Goal: Find specific page/section: Find specific page/section

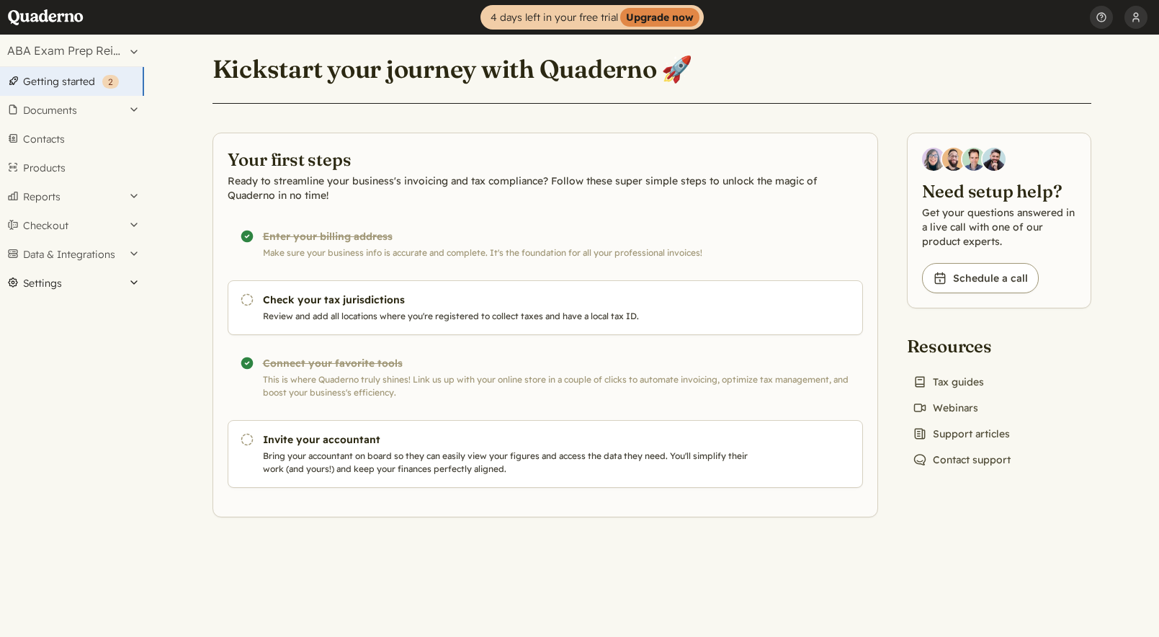
click at [56, 285] on button "Settings" at bounding box center [72, 283] width 144 height 29
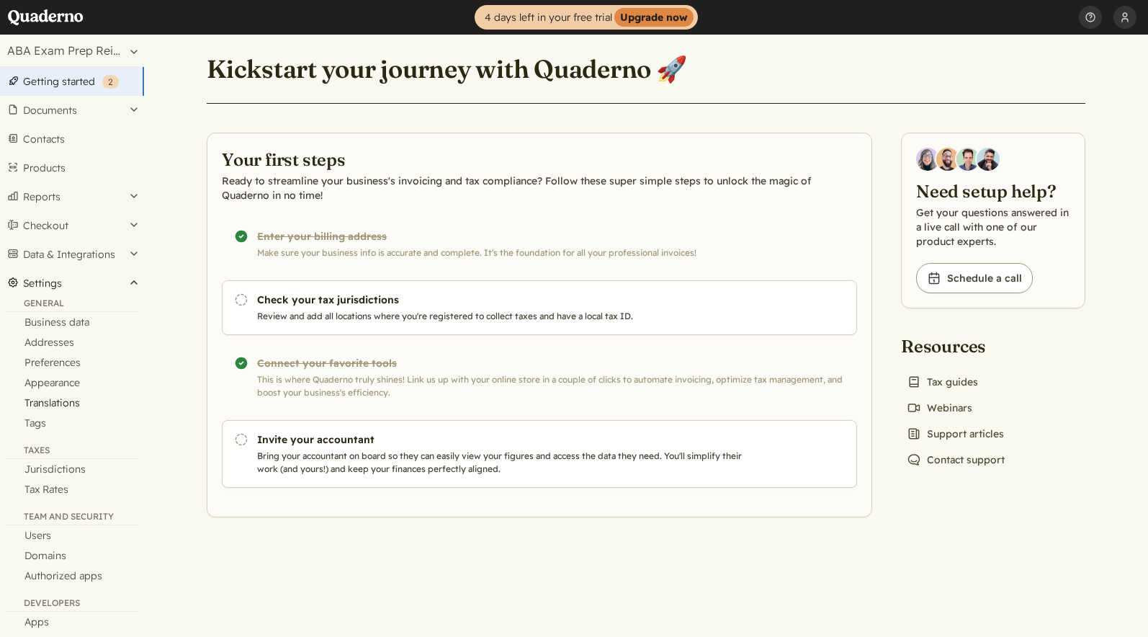
scroll to position [57, 0]
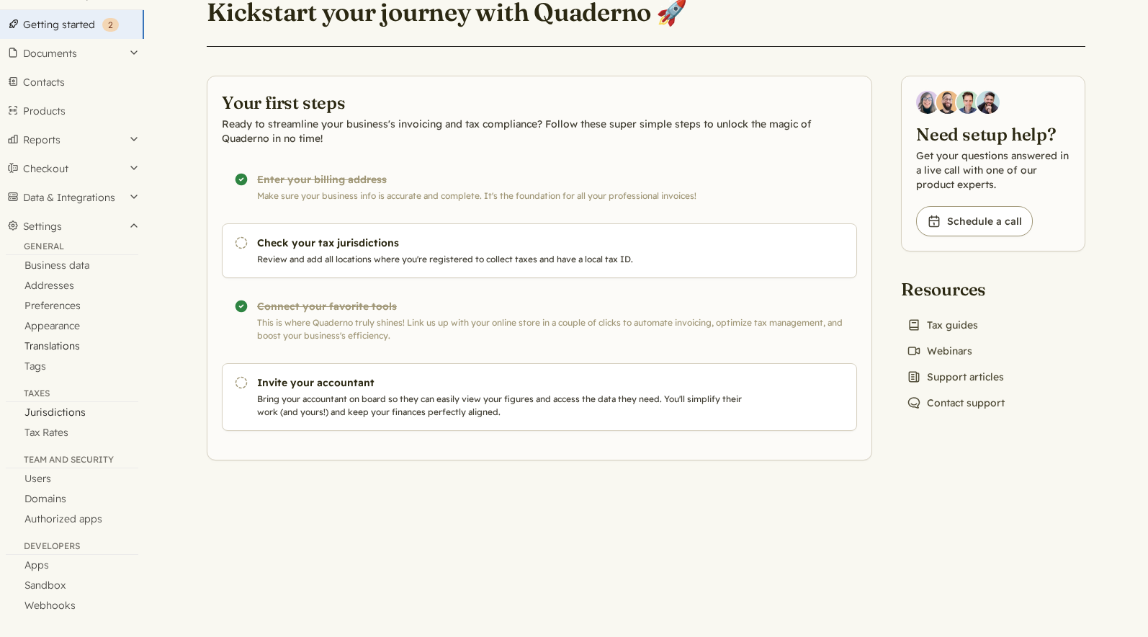
click at [76, 408] on link "Jurisdictions" at bounding box center [72, 412] width 144 height 20
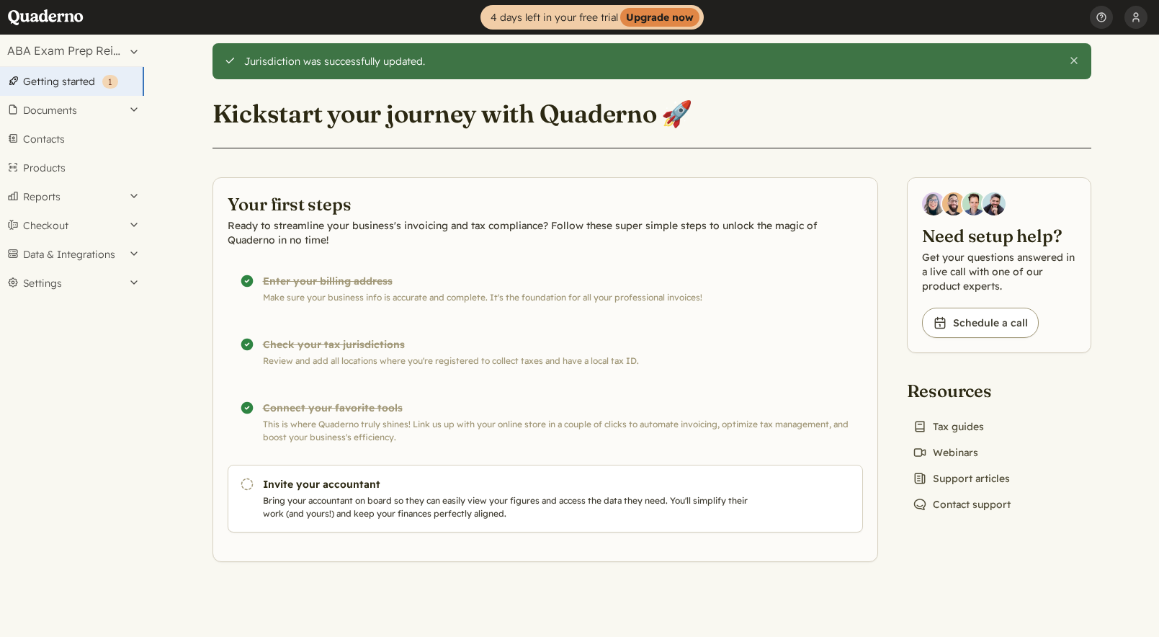
click at [42, 81] on link "Getting started ( 1 )" at bounding box center [72, 81] width 144 height 29
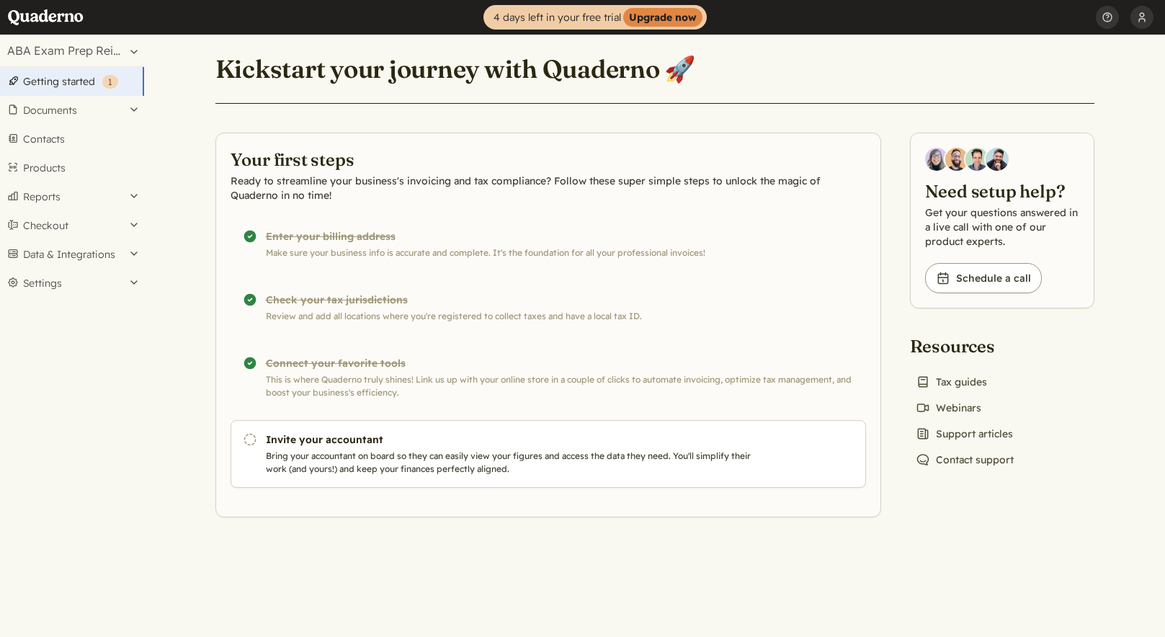
click at [2, 360] on div "Select an account: ABA Exam Prep Reimagined Search account ABA Exam Prep Reimag…" at bounding box center [72, 336] width 144 height 602
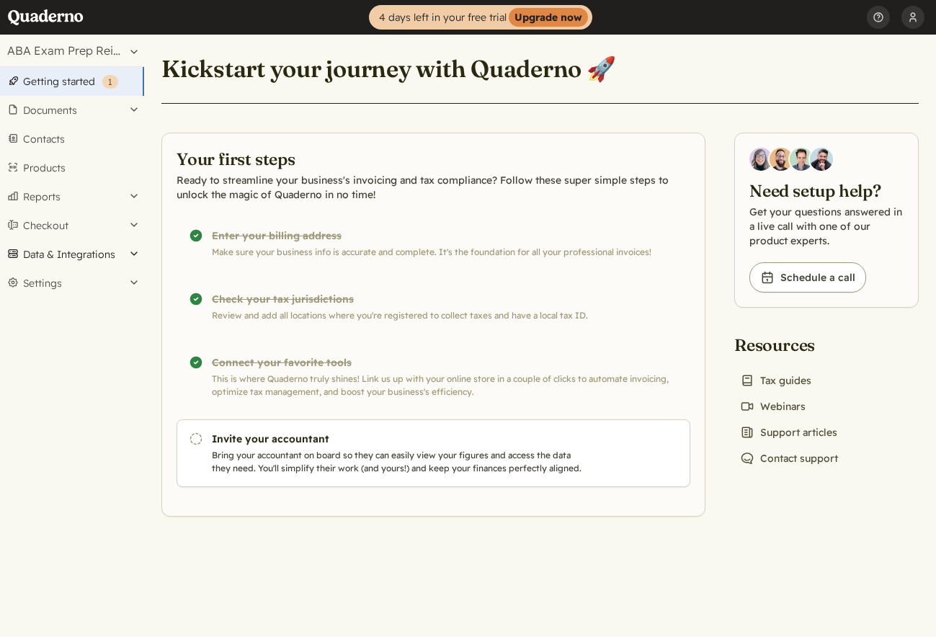
click at [125, 251] on button "Data & Integrations" at bounding box center [72, 254] width 144 height 29
click at [70, 282] on link "Integrations" at bounding box center [72, 279] width 144 height 20
